Goal: Task Accomplishment & Management: Manage account settings

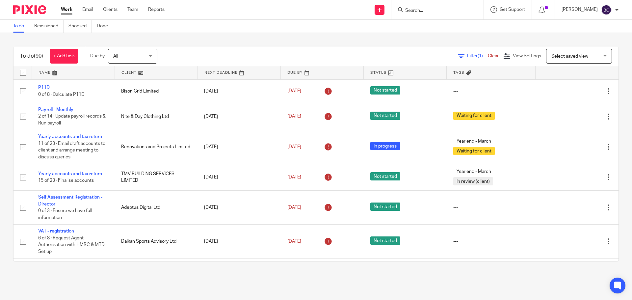
drag, startPoint x: 0, startPoint y: 0, endPoint x: 226, endPoint y: 41, distance: 230.1
click at [226, 41] on div "To do (90) + Add task Due by All All Today Tomorrow This week Next week This mo…" at bounding box center [316, 154] width 632 height 242
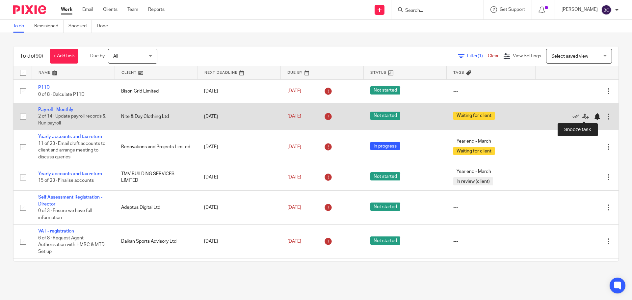
click at [594, 119] on div at bounding box center [597, 116] width 7 height 7
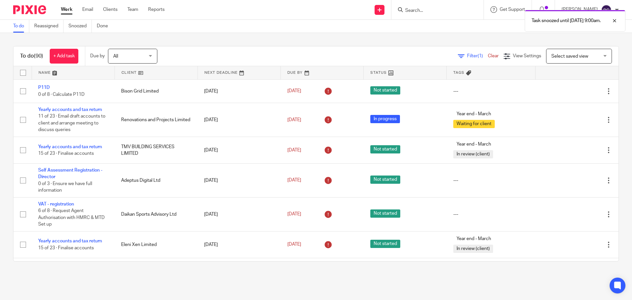
click at [569, 54] on span "Select saved view" at bounding box center [569, 56] width 37 height 5
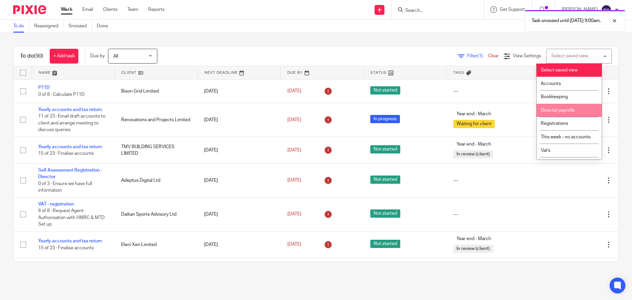
click at [467, 56] on span "Filter (1)" at bounding box center [477, 56] width 21 height 5
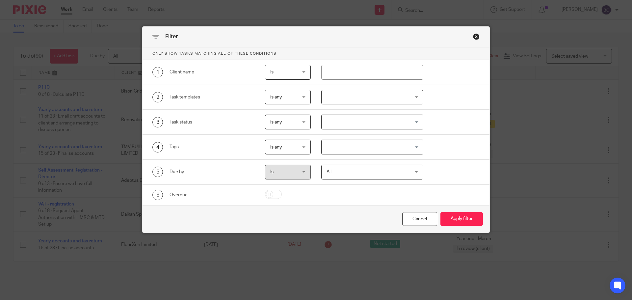
click at [299, 98] on span "is any" at bounding box center [286, 97] width 32 height 14
click at [295, 124] on li "is none" at bounding box center [285, 124] width 45 height 13
click at [352, 103] on div at bounding box center [372, 97] width 102 height 15
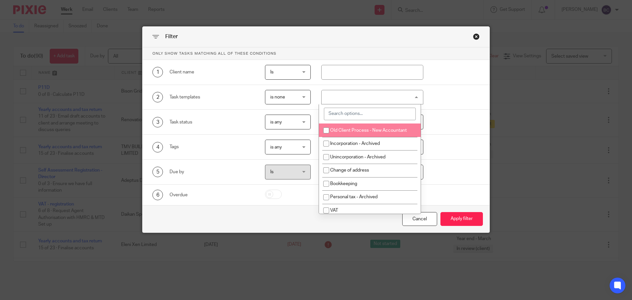
click at [353, 109] on input "search" at bounding box center [370, 114] width 92 height 13
type input "yea"
click at [359, 132] on span "Yearly accounts and tax return" at bounding box center [361, 130] width 62 height 5
checkbox input "true"
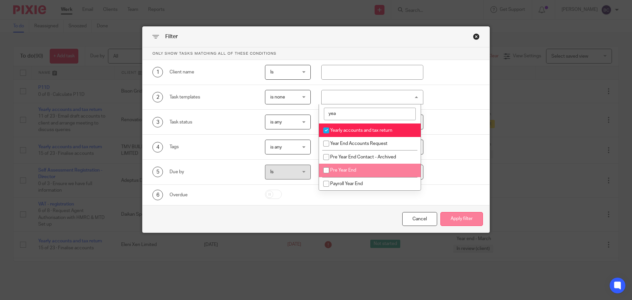
click at [444, 218] on button "Apply filter" at bounding box center [461, 219] width 42 height 14
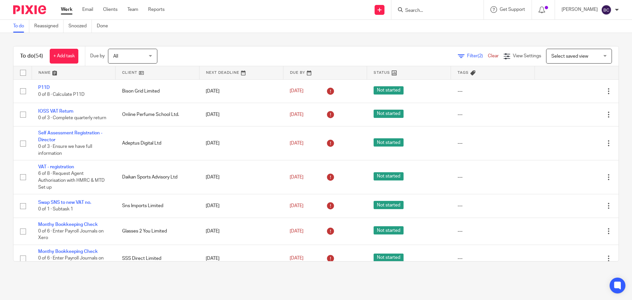
click at [52, 73] on link at bounding box center [74, 72] width 84 height 13
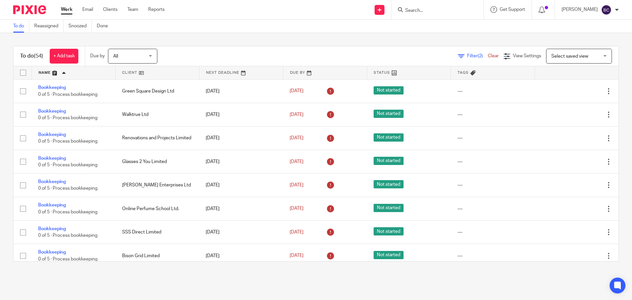
click at [467, 56] on span "Filter (2)" at bounding box center [477, 56] width 21 height 5
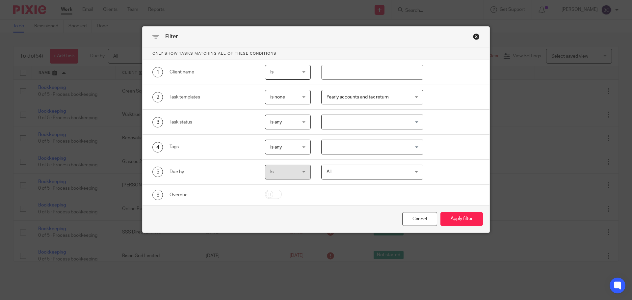
click at [393, 98] on span "Yearly accounts and tax return" at bounding box center [364, 97] width 77 height 14
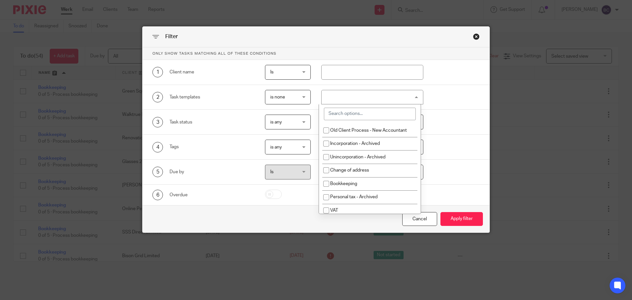
click at [394, 110] on input "search" at bounding box center [370, 114] width 92 height 13
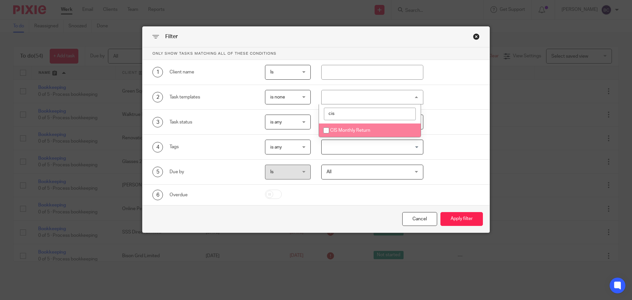
type input "cis"
click at [369, 126] on li "CIS Monthly Return" at bounding box center [370, 129] width 102 height 13
checkbox input "true"
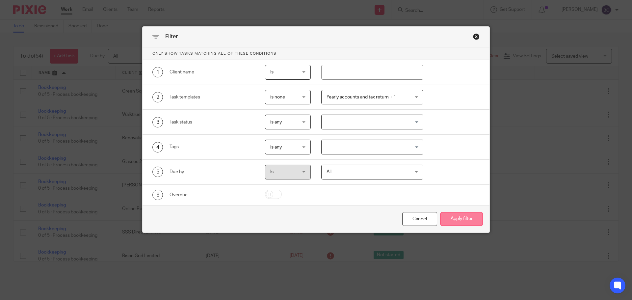
click at [457, 220] on button "Apply filter" at bounding box center [461, 219] width 42 height 14
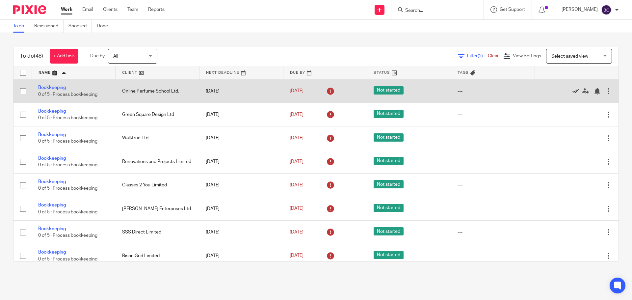
click at [572, 88] on icon at bounding box center [575, 91] width 7 height 7
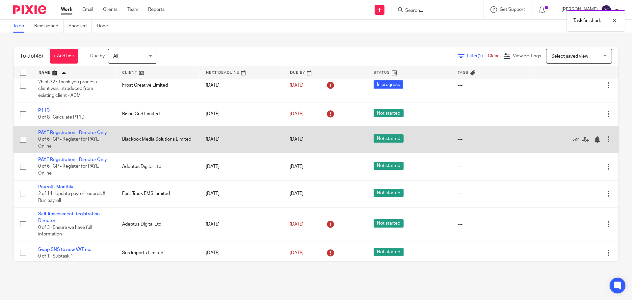
scroll to position [625, 0]
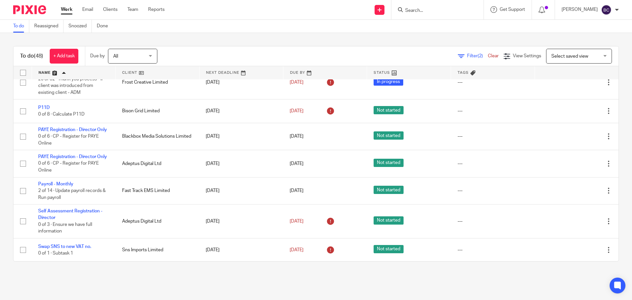
click at [133, 69] on link at bounding box center [158, 72] width 84 height 13
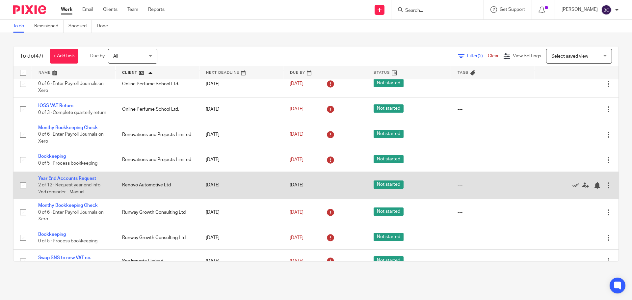
scroll to position [856, 0]
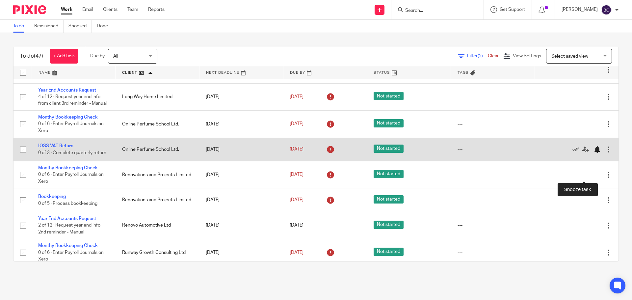
click at [594, 153] on div at bounding box center [597, 149] width 7 height 7
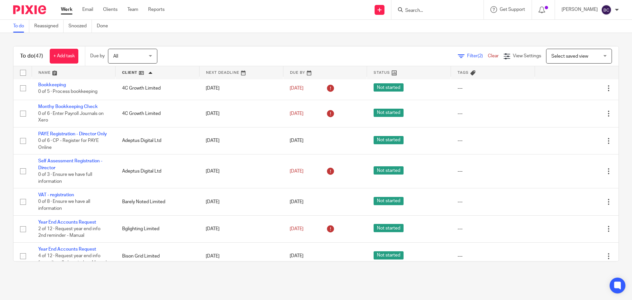
scroll to position [0, 0]
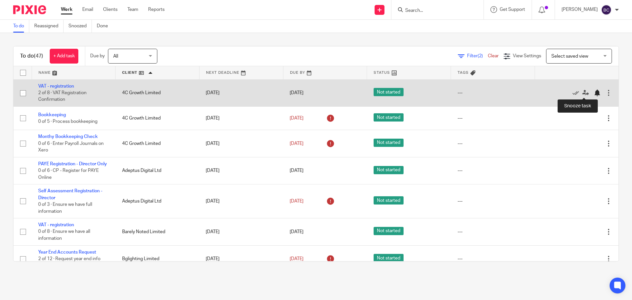
click at [594, 93] on div at bounding box center [597, 93] width 7 height 7
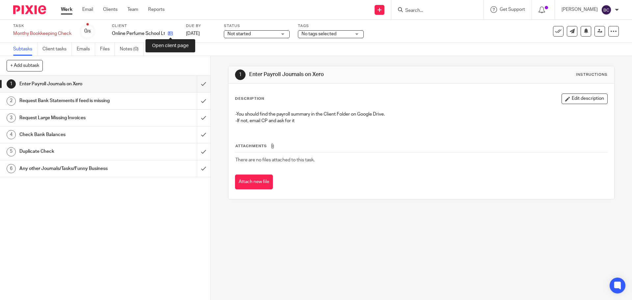
click at [169, 32] on icon at bounding box center [170, 33] width 5 height 5
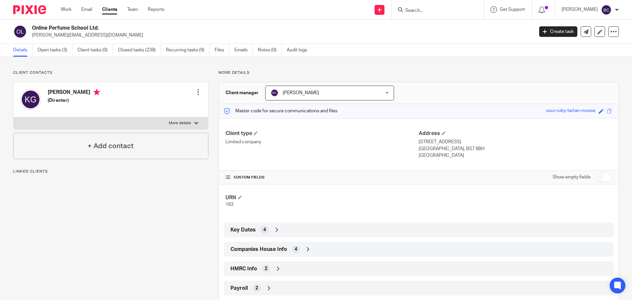
drag, startPoint x: 0, startPoint y: 0, endPoint x: 186, endPoint y: 91, distance: 206.5
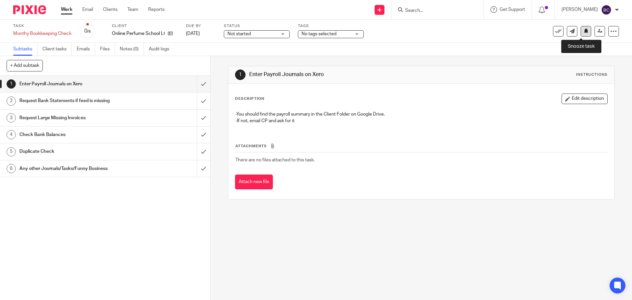
drag, startPoint x: 583, startPoint y: 34, endPoint x: 573, endPoint y: 44, distance: 14.4
click at [582, 34] on button at bounding box center [586, 31] width 11 height 11
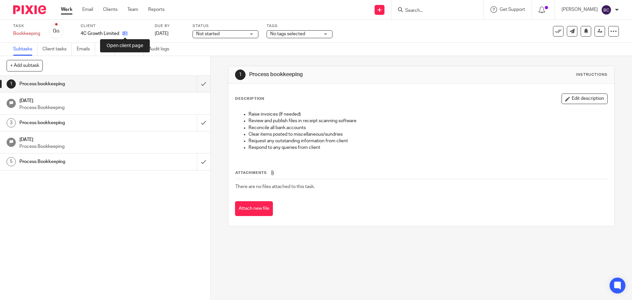
click at [126, 32] on icon at bounding box center [124, 33] width 5 height 5
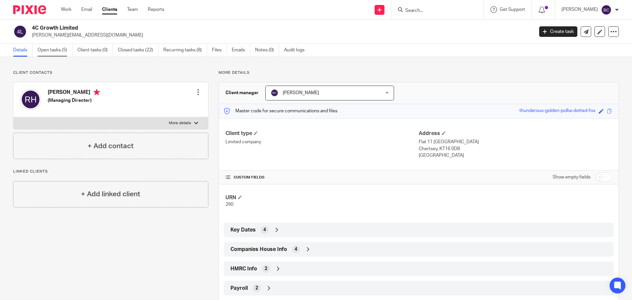
click at [55, 52] on link "Open tasks (5)" at bounding box center [55, 50] width 35 height 13
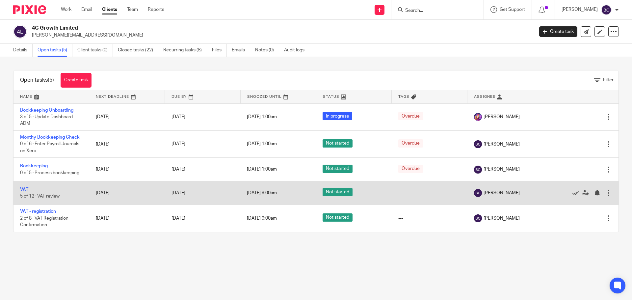
click at [605, 194] on div at bounding box center [608, 193] width 7 height 7
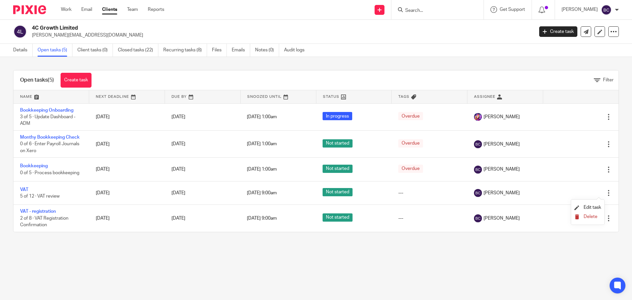
click at [590, 216] on span "Delete" at bounding box center [591, 216] width 14 height 5
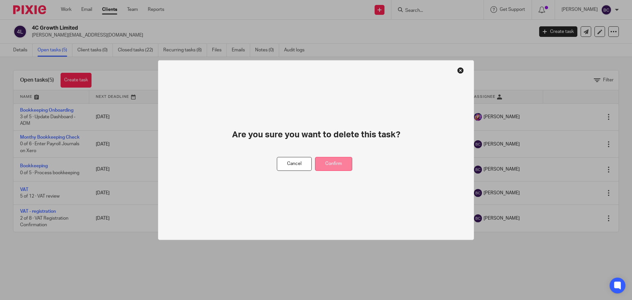
click at [340, 162] on button "Confirm" at bounding box center [333, 164] width 37 height 14
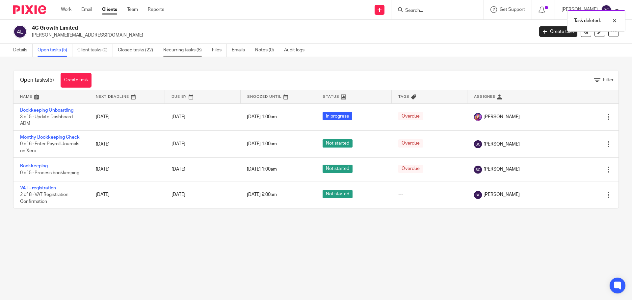
click at [184, 44] on link "Recurring tasks (8)" at bounding box center [185, 50] width 44 height 13
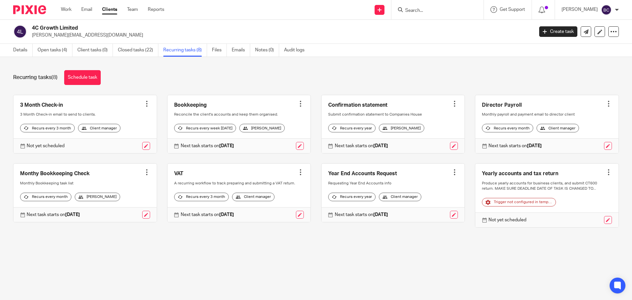
click at [297, 175] on div at bounding box center [300, 172] width 7 height 7
click at [282, 219] on span "Cancel schedule" at bounding box center [271, 219] width 35 height 5
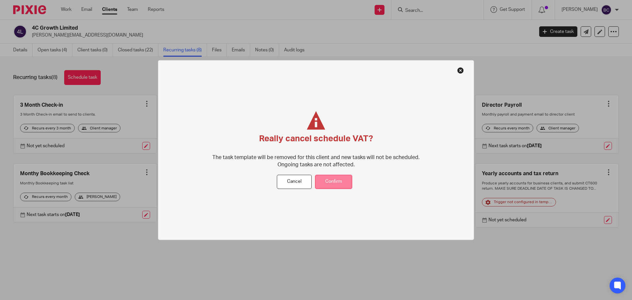
click at [338, 184] on button "Confirm" at bounding box center [333, 182] width 37 height 14
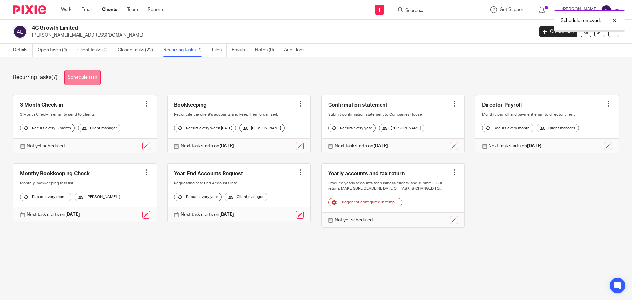
click at [70, 78] on link "Schedule task" at bounding box center [82, 77] width 37 height 15
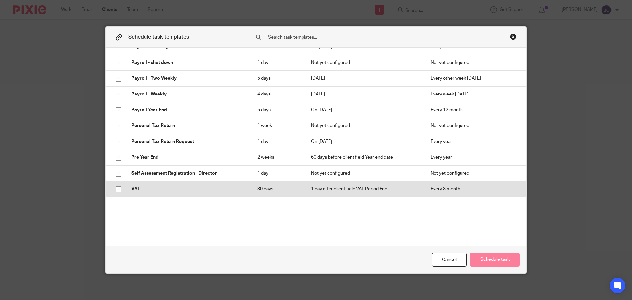
scroll to position [445, 0]
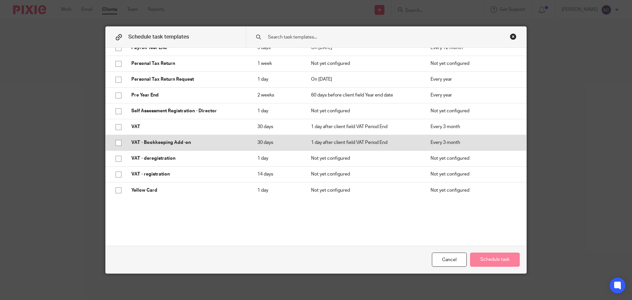
click at [211, 144] on p "VAT - Bookkeeping Add-on" at bounding box center [187, 142] width 113 height 7
checkbox input "true"
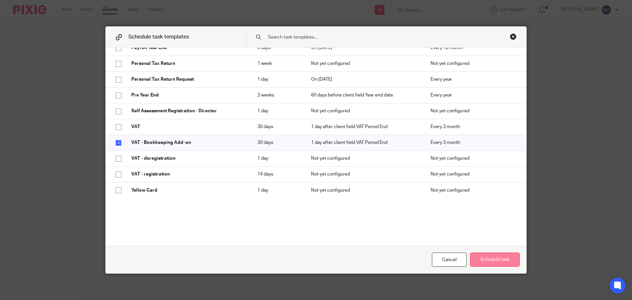
click at [496, 254] on button "Schedule task" at bounding box center [495, 259] width 50 height 14
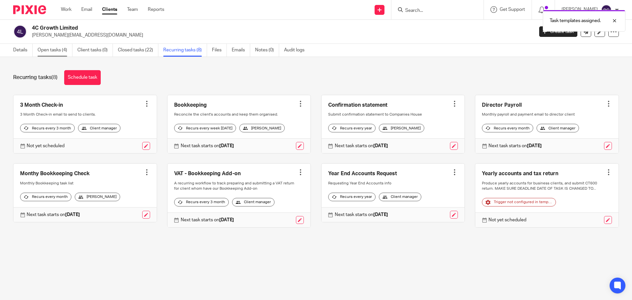
click at [47, 50] on link "Open tasks (4)" at bounding box center [55, 50] width 35 height 13
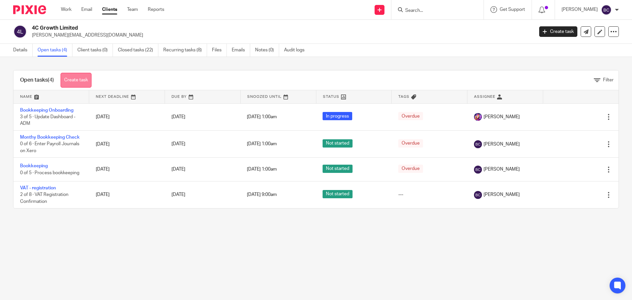
click at [78, 83] on link "Create task" at bounding box center [76, 80] width 31 height 15
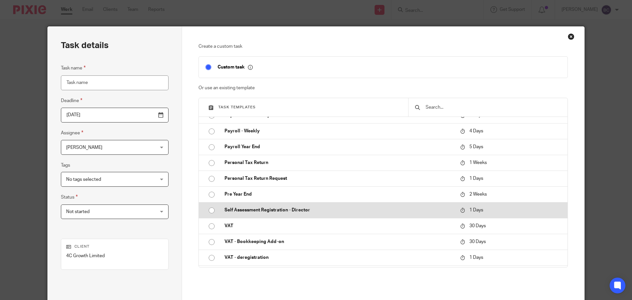
scroll to position [529, 0]
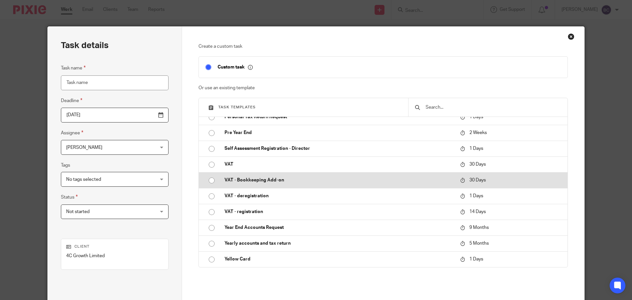
click at [262, 186] on td "VAT - Bookkeeping Add-on" at bounding box center [337, 180] width 239 height 16
type input "[DATE]"
type input "VAT - Bookkeeping Add-on"
checkbox input "false"
radio input "true"
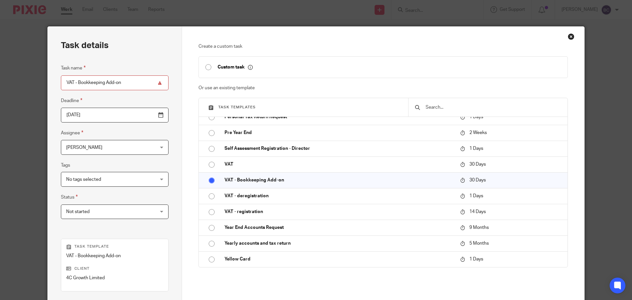
click at [143, 118] on input "[DATE]" at bounding box center [115, 115] width 108 height 15
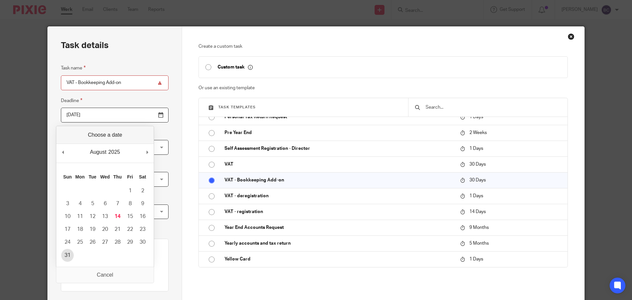
type input "[DATE]"
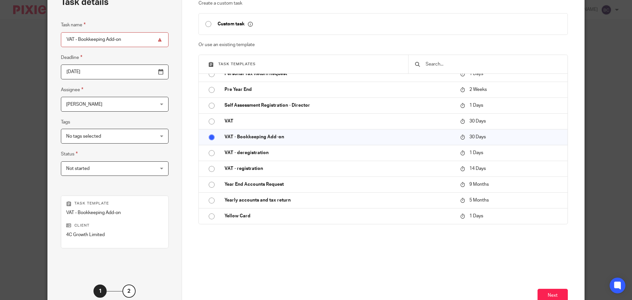
scroll to position [89, 0]
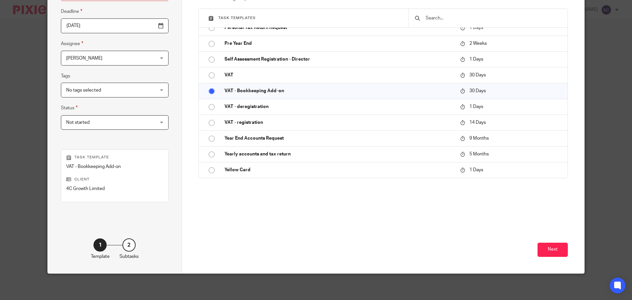
click at [536, 242] on div "Next" at bounding box center [383, 244] width 370 height 60
click at [537, 253] on button "Next" at bounding box center [552, 250] width 30 height 14
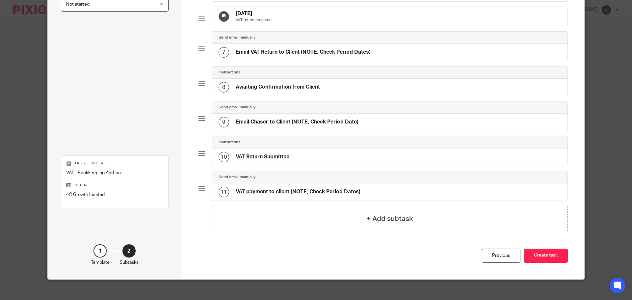
scroll to position [229, 0]
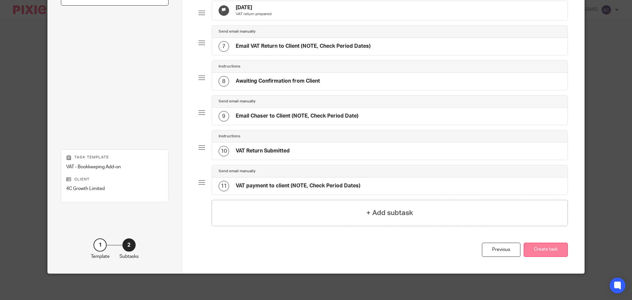
click at [543, 247] on button "Create task" at bounding box center [546, 250] width 44 height 14
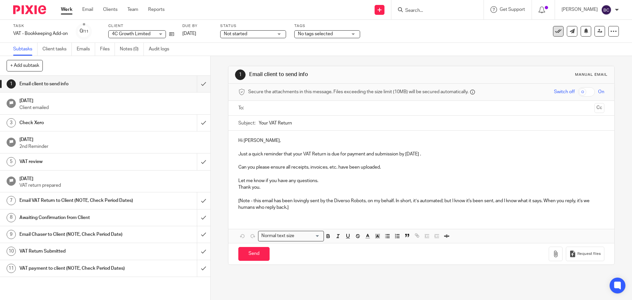
click at [555, 31] on icon at bounding box center [558, 31] width 7 height 7
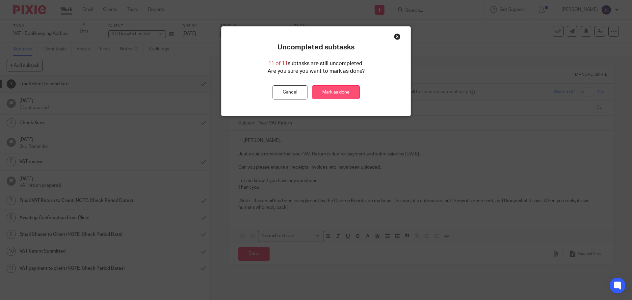
click at [349, 94] on link "Mark as done" at bounding box center [336, 92] width 48 height 14
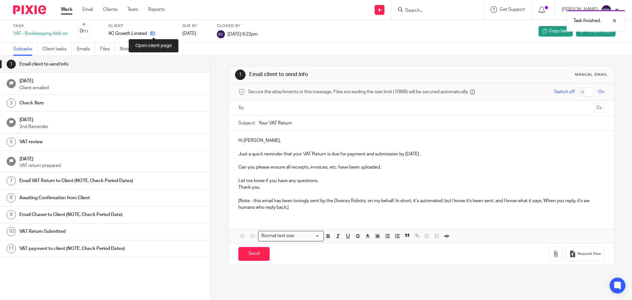
click at [154, 32] on icon at bounding box center [152, 33] width 5 height 5
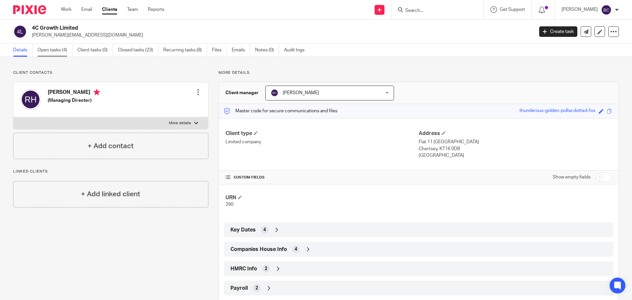
click at [58, 45] on link "Open tasks (4)" at bounding box center [55, 50] width 35 height 13
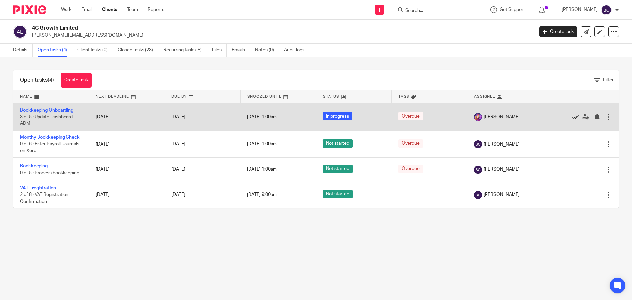
click at [572, 117] on icon at bounding box center [575, 117] width 7 height 7
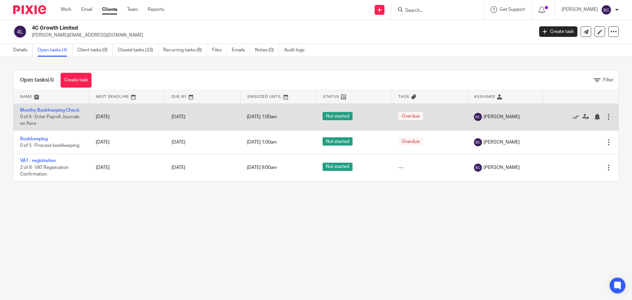
click at [70, 106] on td "Monthy Bookkeeping Check 0 of 6 · Enter Payroll Journals on Xero" at bounding box center [51, 116] width 76 height 27
click at [71, 108] on link "Monthy Bookkeeping Check" at bounding box center [50, 110] width 60 height 5
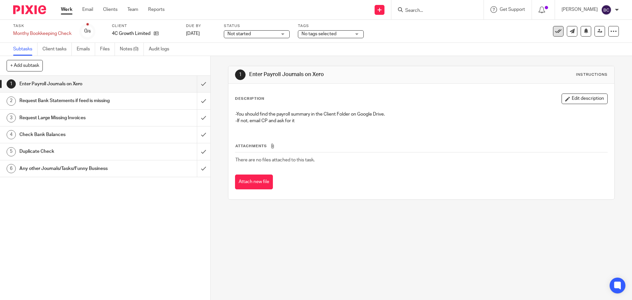
click at [555, 30] on icon at bounding box center [558, 31] width 7 height 7
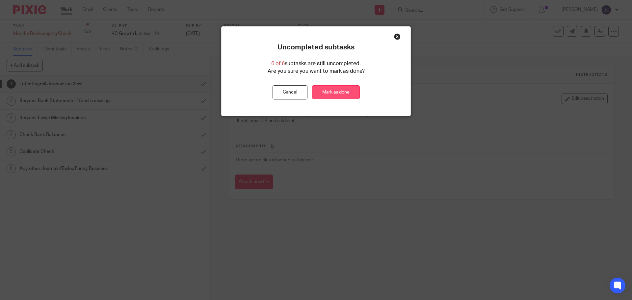
click at [343, 87] on link "Mark as done" at bounding box center [336, 92] width 48 height 14
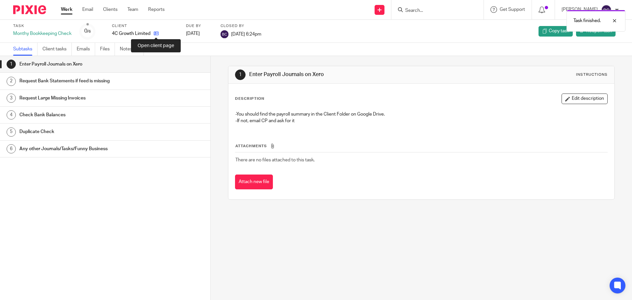
click at [155, 32] on icon at bounding box center [156, 33] width 5 height 5
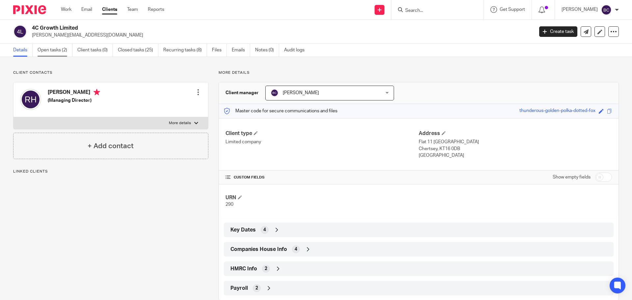
click at [60, 47] on link "Open tasks (2)" at bounding box center [55, 50] width 35 height 13
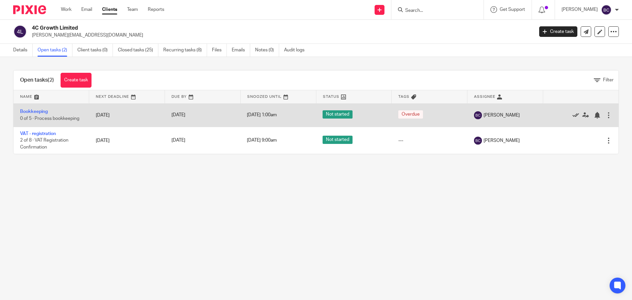
click at [572, 114] on icon at bounding box center [575, 115] width 7 height 7
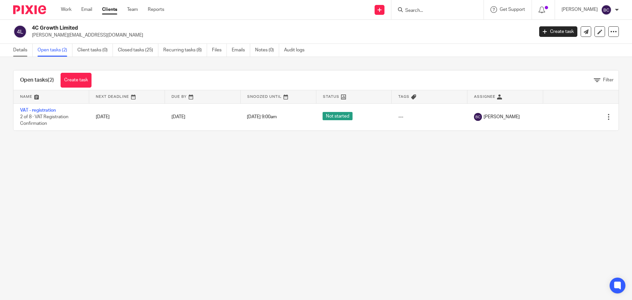
click at [17, 50] on link "Details" at bounding box center [22, 50] width 19 height 13
